Goal: Check status: Check status

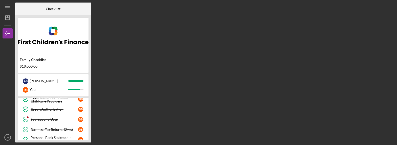
scroll to position [26, 0]
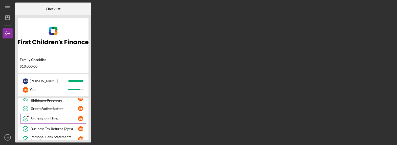
click at [47, 118] on div "Sources and Uses" at bounding box center [55, 119] width 48 height 4
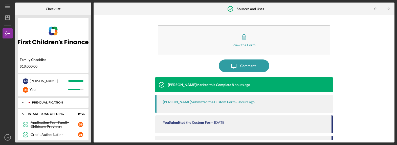
click at [22, 101] on icon "Icon/Expander" at bounding box center [23, 102] width 10 height 10
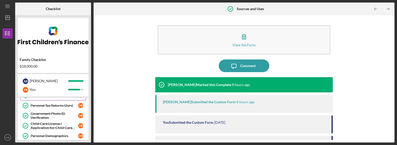
scroll to position [49, 0]
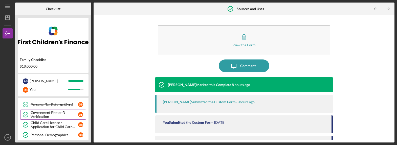
click at [52, 112] on div "Government Photo ID Verification" at bounding box center [55, 114] width 48 height 8
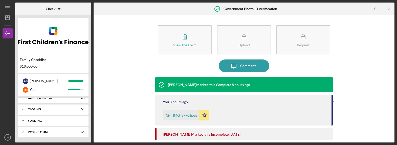
scroll to position [356, 0]
